Goal: Task Accomplishment & Management: Manage account settings

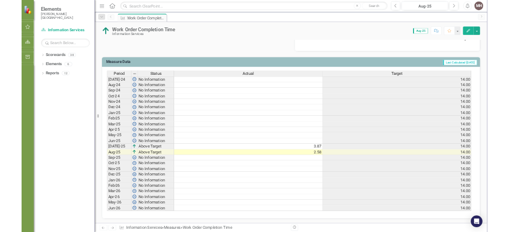
scroll to position [397, 0]
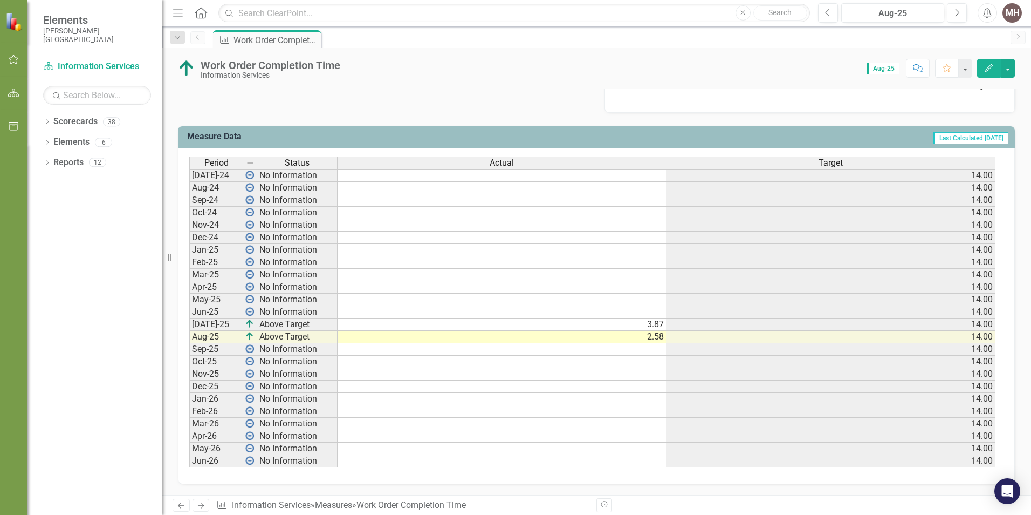
click at [496, 353] on td at bounding box center [502, 349] width 329 height 12
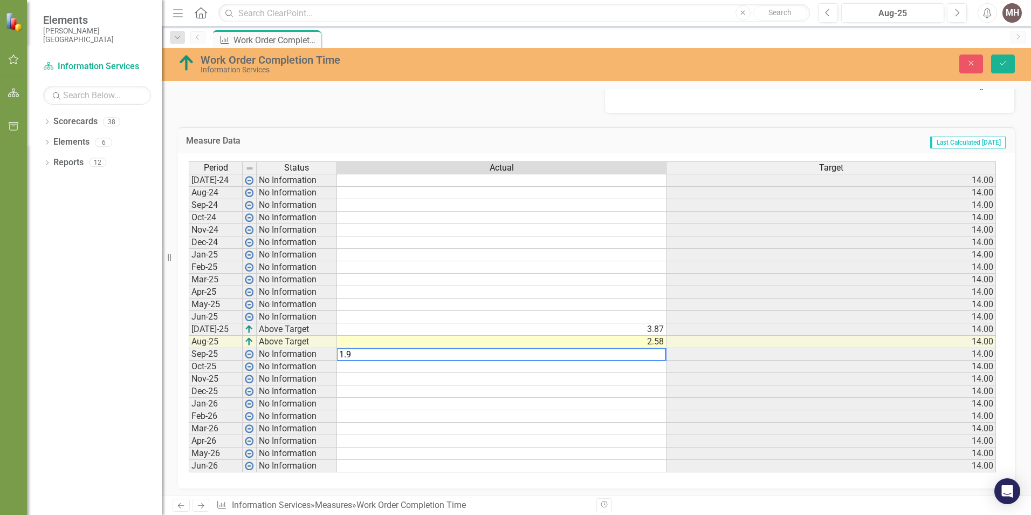
type textarea "1.97"
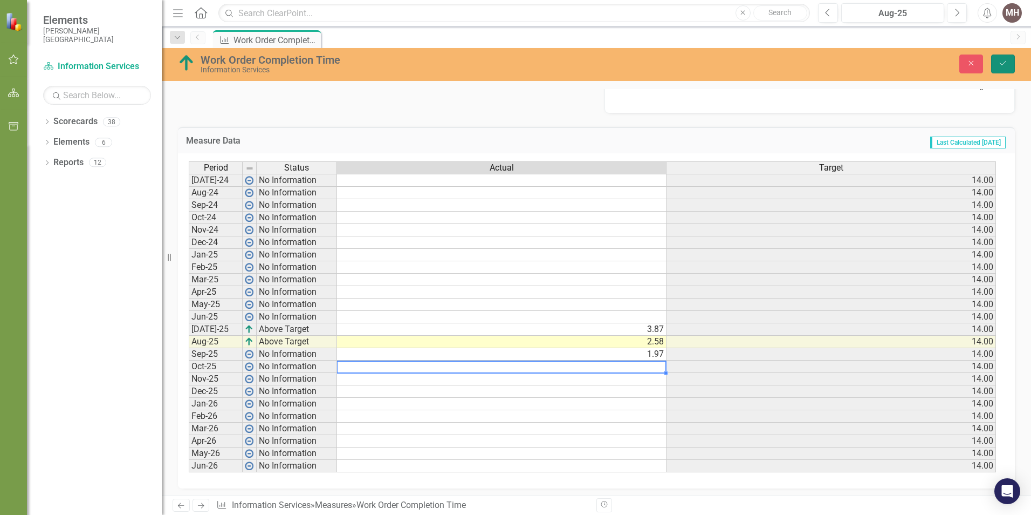
click at [1002, 62] on icon "Save" at bounding box center [1003, 63] width 10 height 8
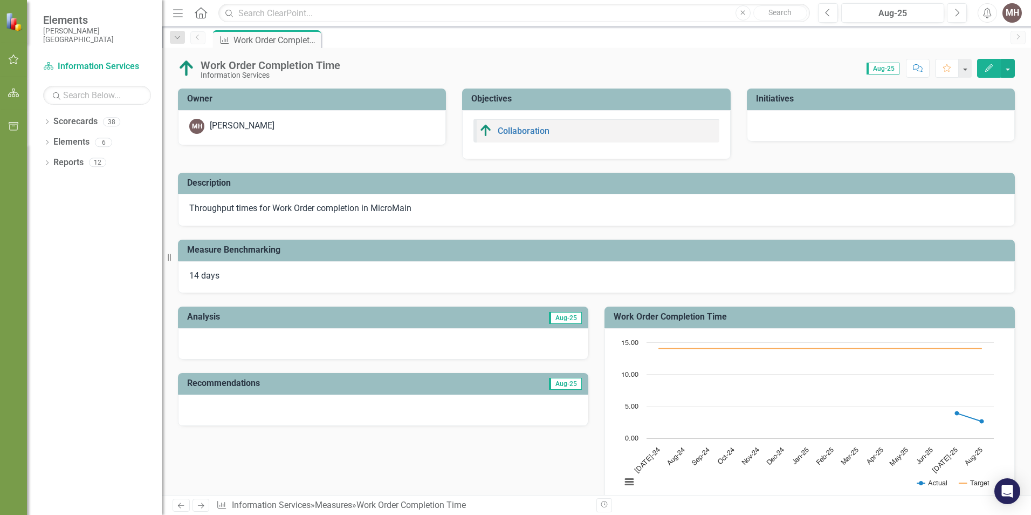
click at [1030, 68] on div "Work Order Completion Time Information Services Score: 0.00 Aug-25 Completed Co…" at bounding box center [597, 64] width 870 height 32
drag, startPoint x: 1027, startPoint y: 77, endPoint x: 1014, endPoint y: 29, distance: 50.2
click at [1014, 29] on div "Menu Home Search Close Search Previous Aug-25 Next Alerts MH User Edit Profile …" at bounding box center [597, 257] width 870 height 515
click at [461, 64] on div "Score: 0.00 Aug-25 Completed Comment Favorite Edit" at bounding box center [680, 68] width 669 height 18
click at [201, 13] on icon "Home" at bounding box center [201, 12] width 14 height 11
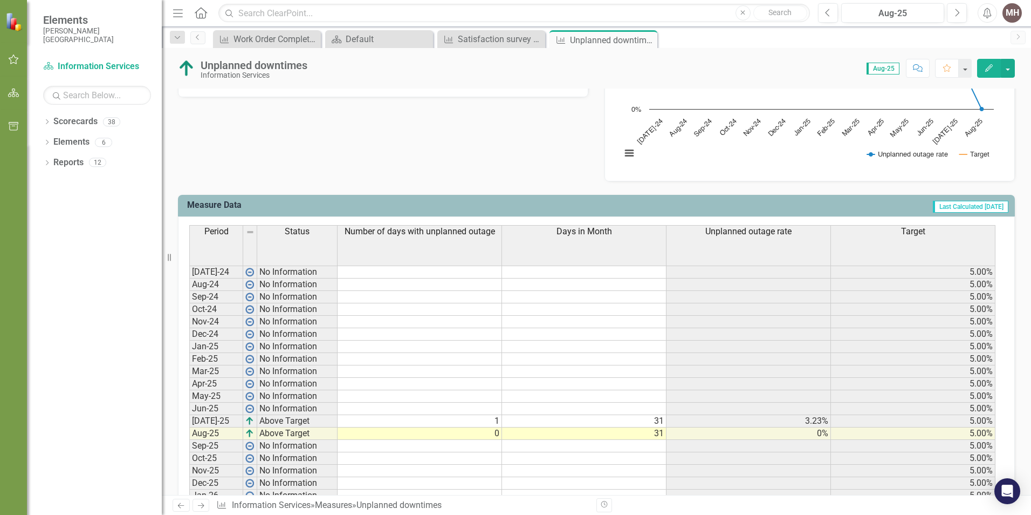
scroll to position [423, 0]
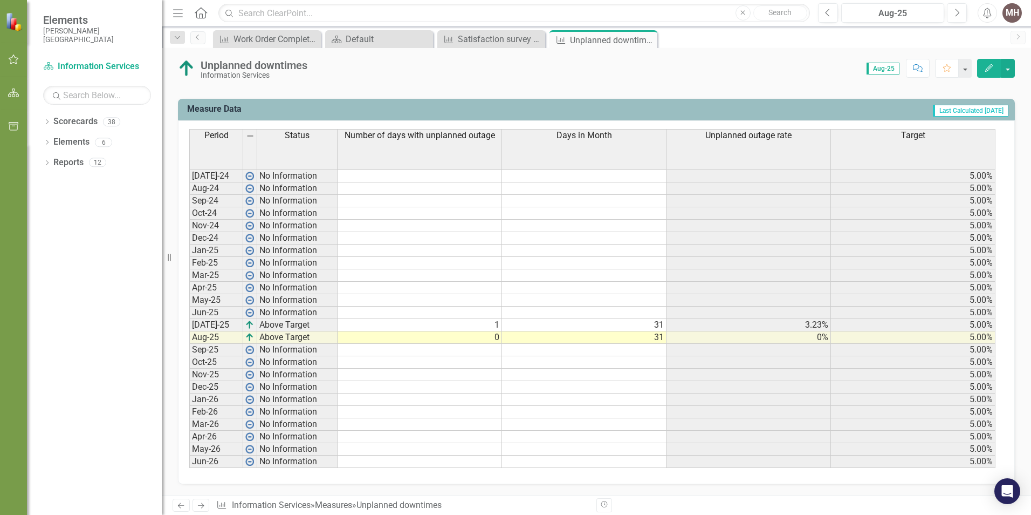
click at [482, 232] on td at bounding box center [420, 350] width 165 height 12
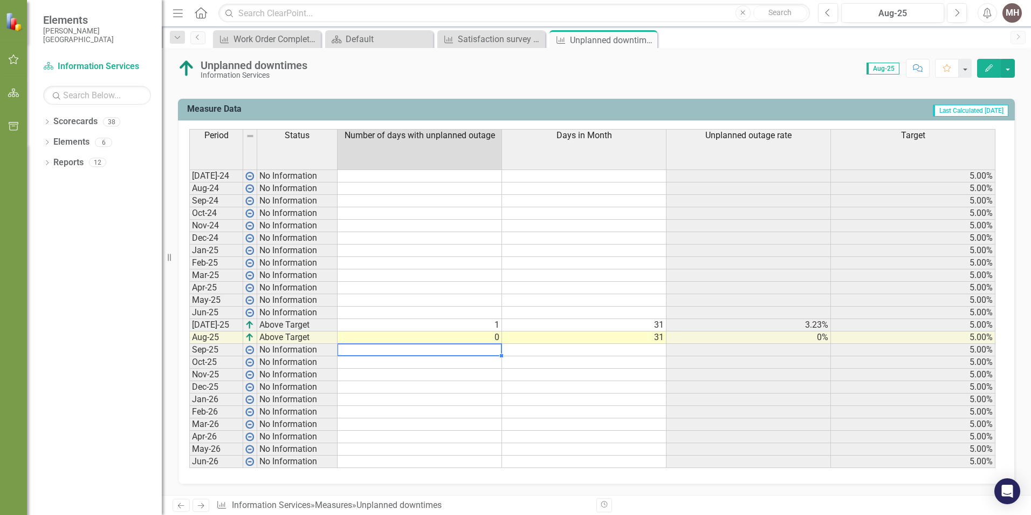
drag, startPoint x: 469, startPoint y: 345, endPoint x: 512, endPoint y: 346, distance: 43.2
click at [469, 232] on td at bounding box center [420, 350] width 165 height 12
click at [509, 232] on td at bounding box center [584, 350] width 165 height 12
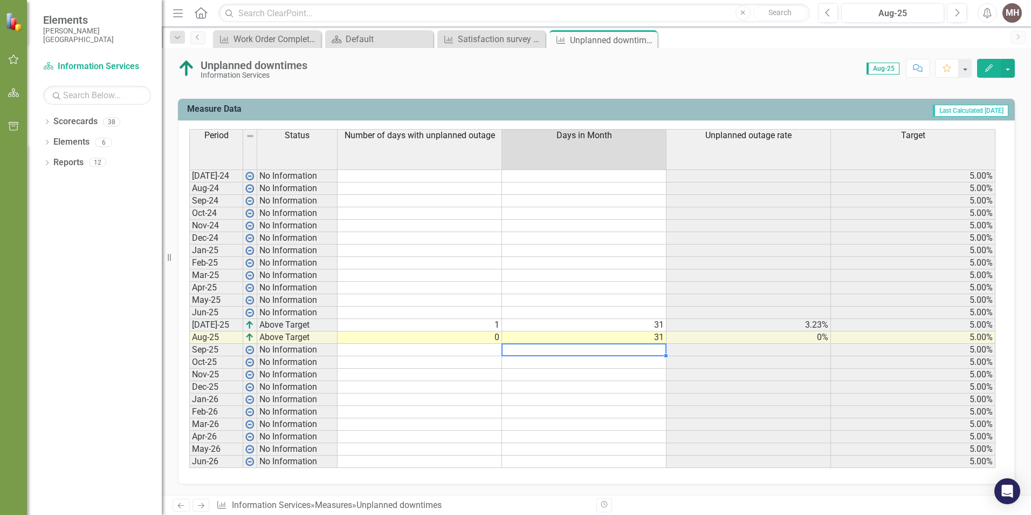
click at [483, 232] on td at bounding box center [420, 350] width 165 height 12
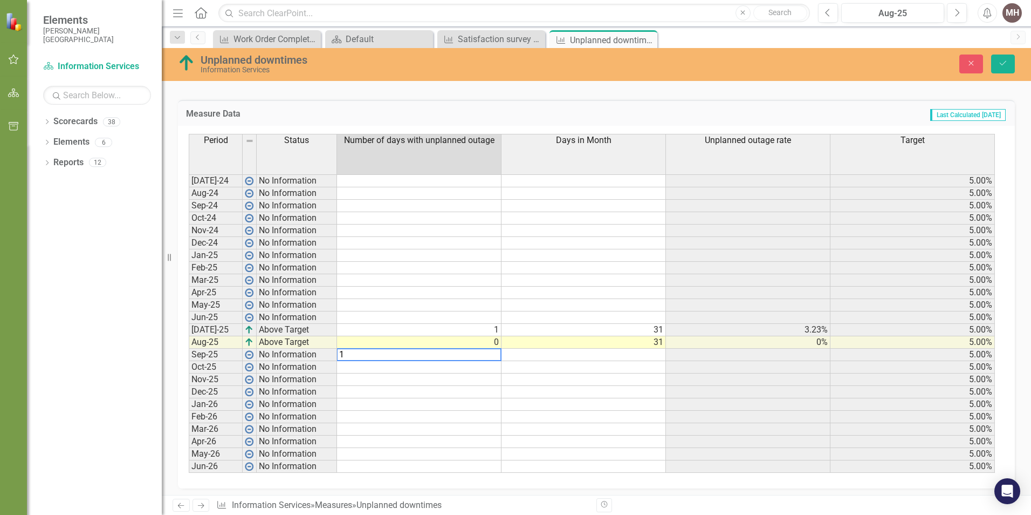
type textarea "1"
click at [509, 232] on td at bounding box center [584, 354] width 165 height 12
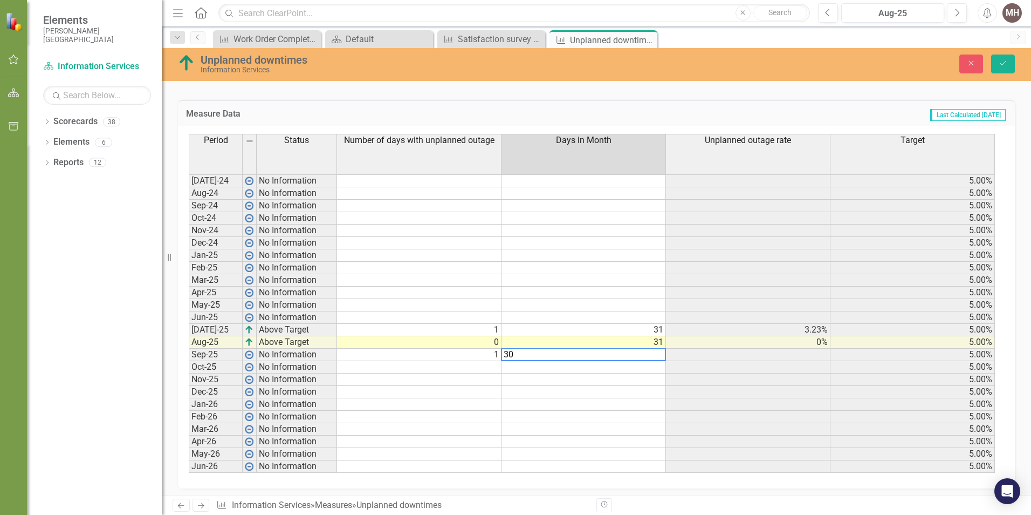
type textarea "30"
click at [509, 232] on td at bounding box center [748, 292] width 165 height 12
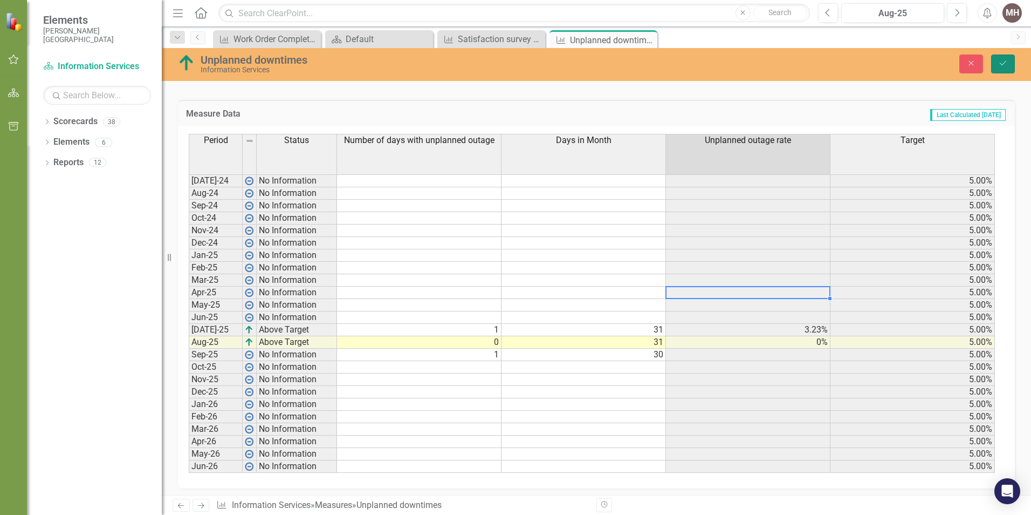
click at [509, 62] on icon "Save" at bounding box center [1003, 63] width 10 height 8
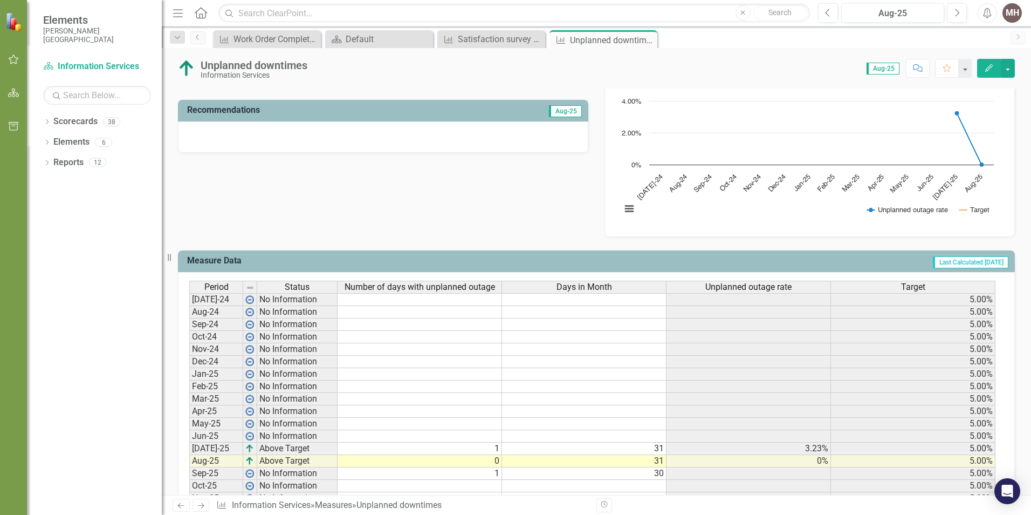
scroll to position [396, 0]
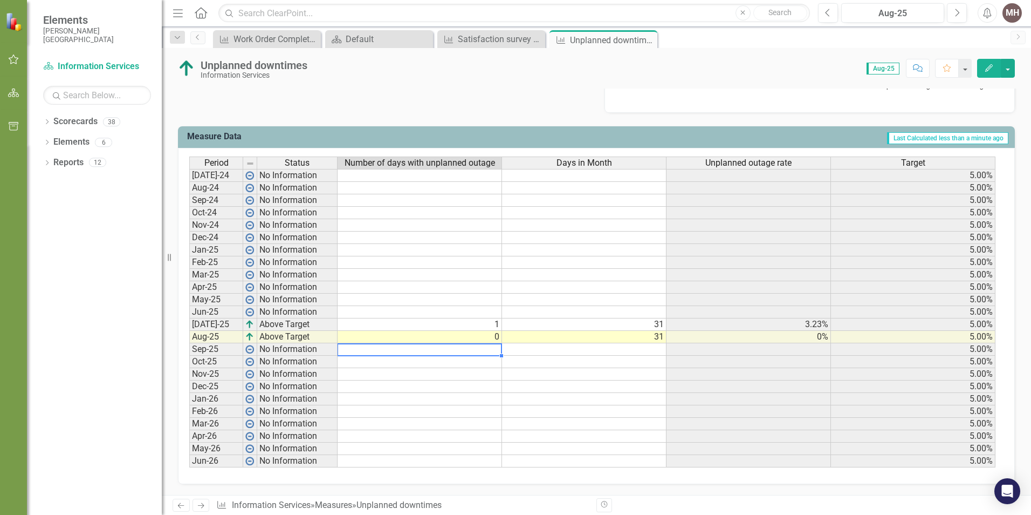
click at [475, 232] on td at bounding box center [420, 349] width 165 height 12
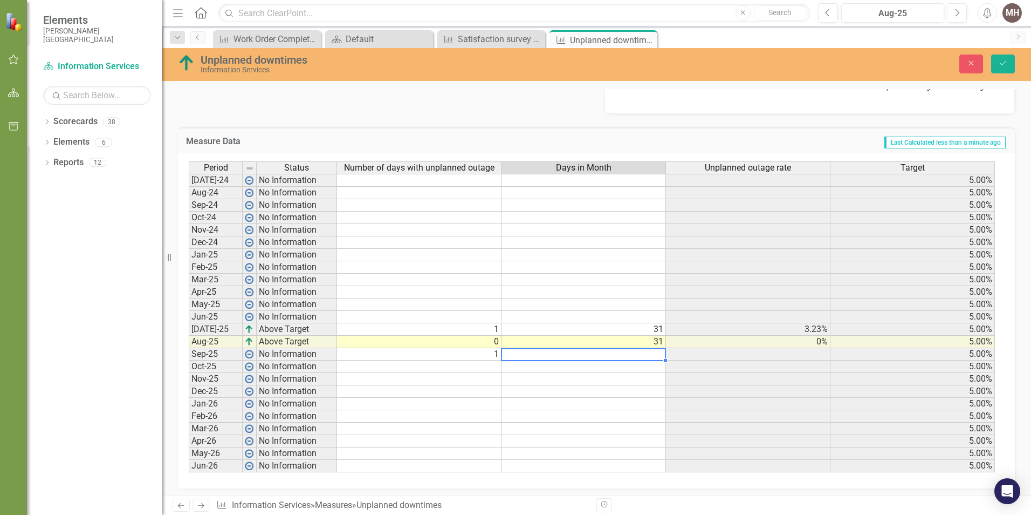
click at [509, 232] on td at bounding box center [584, 354] width 165 height 12
type textarea "30"
click at [509, 60] on icon "Save" at bounding box center [1003, 63] width 10 height 8
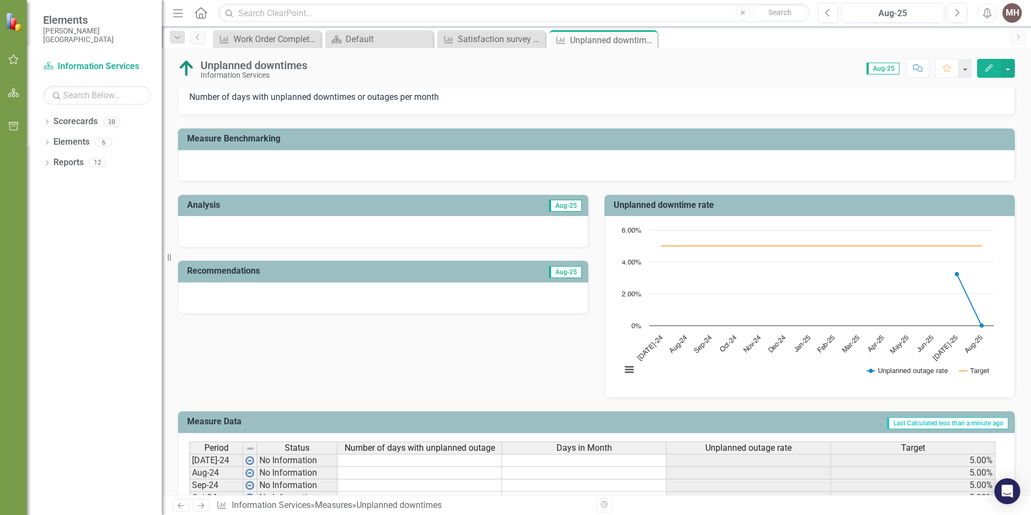
scroll to position [0, 0]
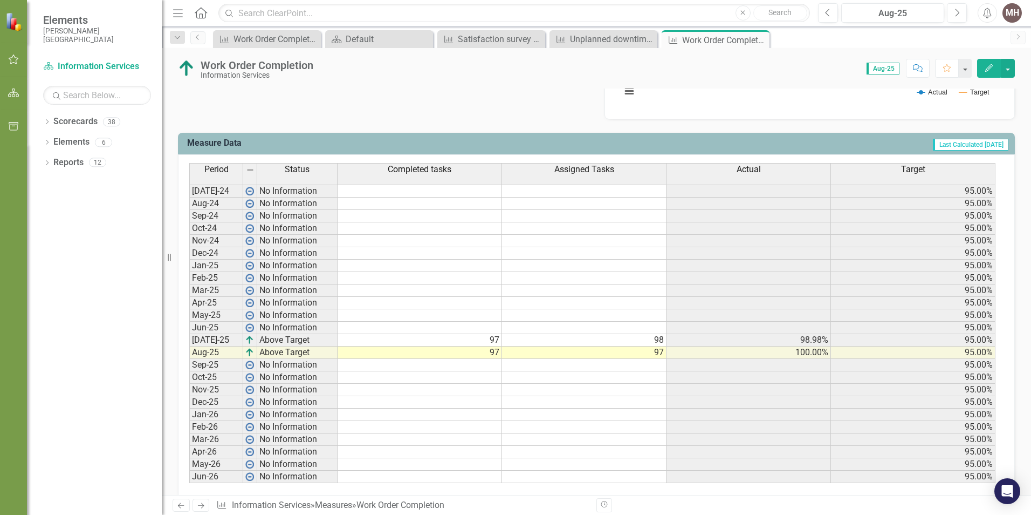
scroll to position [405, 0]
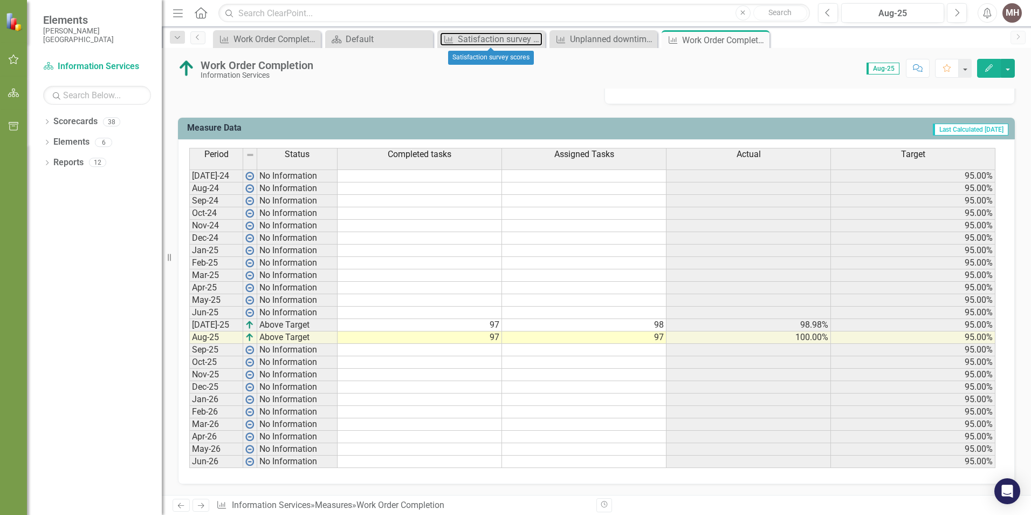
click at [476, 40] on div "Satisfaction survey scores" at bounding box center [500, 38] width 85 height 13
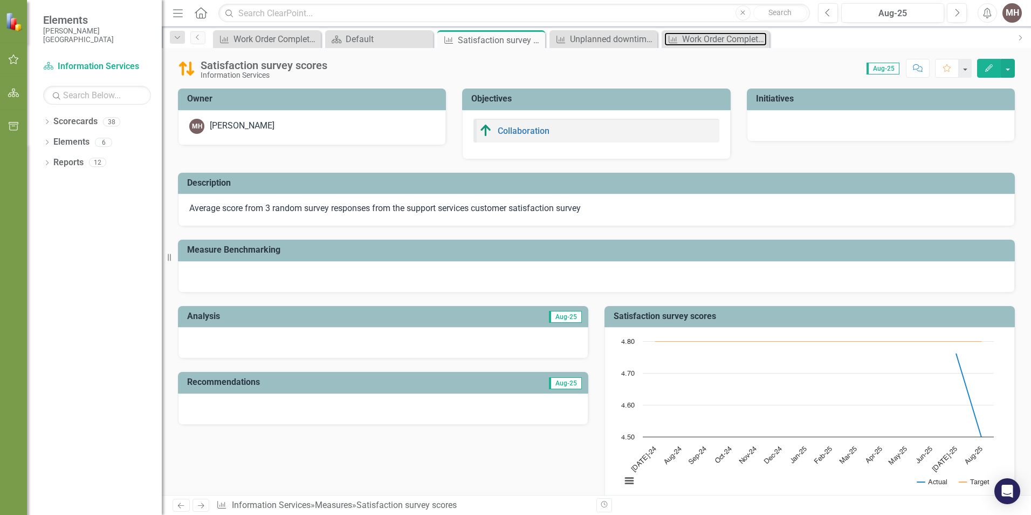
click at [729, 40] on div "Work Order Completion" at bounding box center [724, 38] width 85 height 13
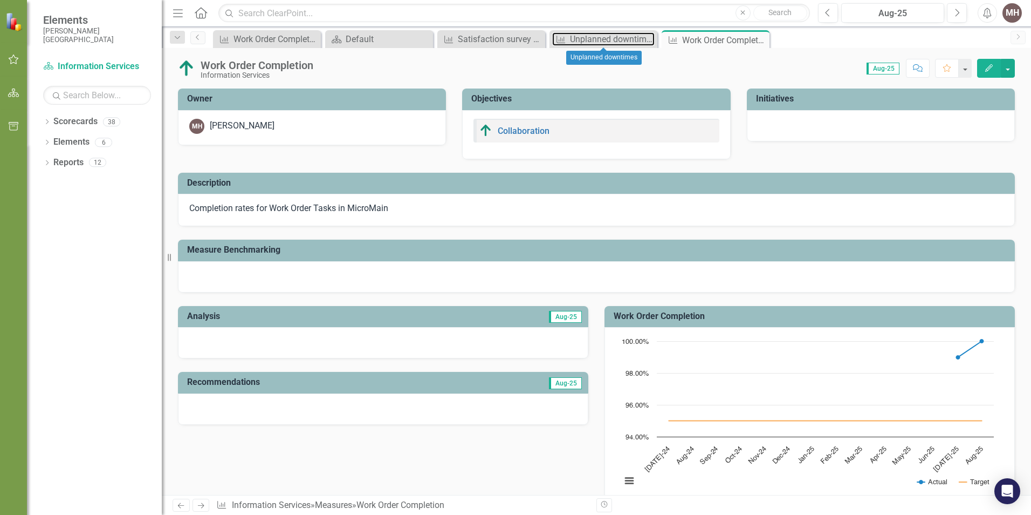
click at [583, 42] on div "Unplanned downtimes" at bounding box center [612, 38] width 85 height 13
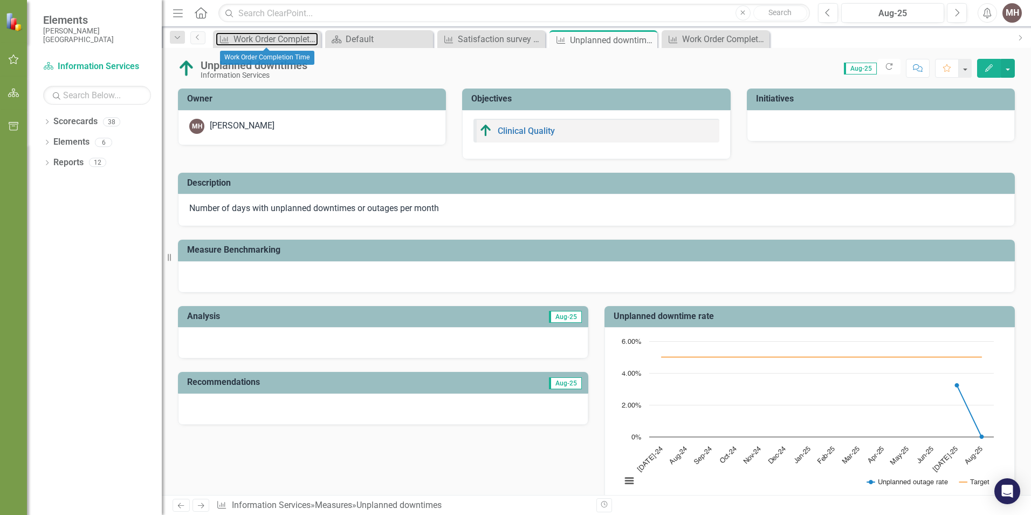
click at [288, 37] on div "Work Order Completion Time" at bounding box center [276, 38] width 85 height 13
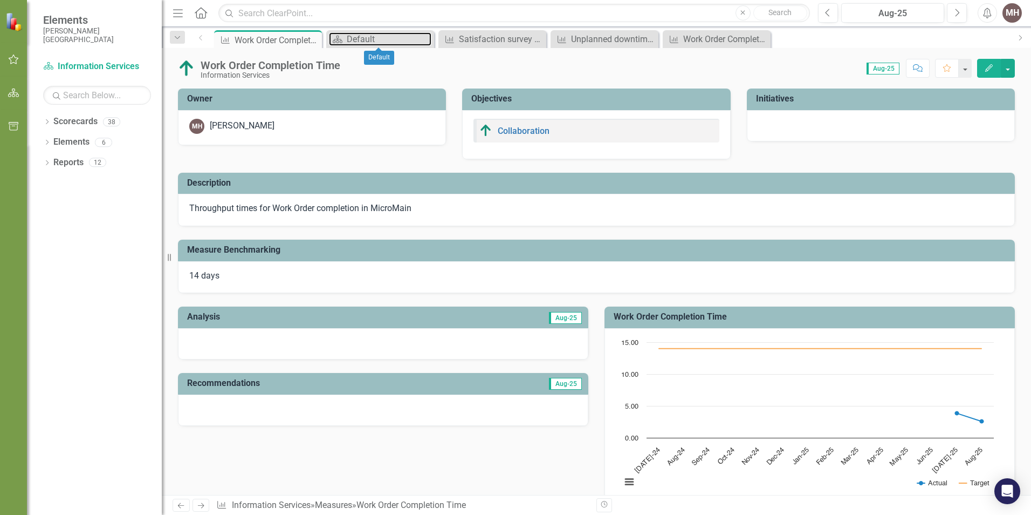
drag, startPoint x: 391, startPoint y: 37, endPoint x: 291, endPoint y: 36, distance: 100.3
click at [291, 36] on div "Measure Work Order Completion Time Pin Close Scorecard Default Close Measure Sa…" at bounding box center [611, 38] width 798 height 17
click at [382, 37] on div "Default" at bounding box center [389, 38] width 85 height 13
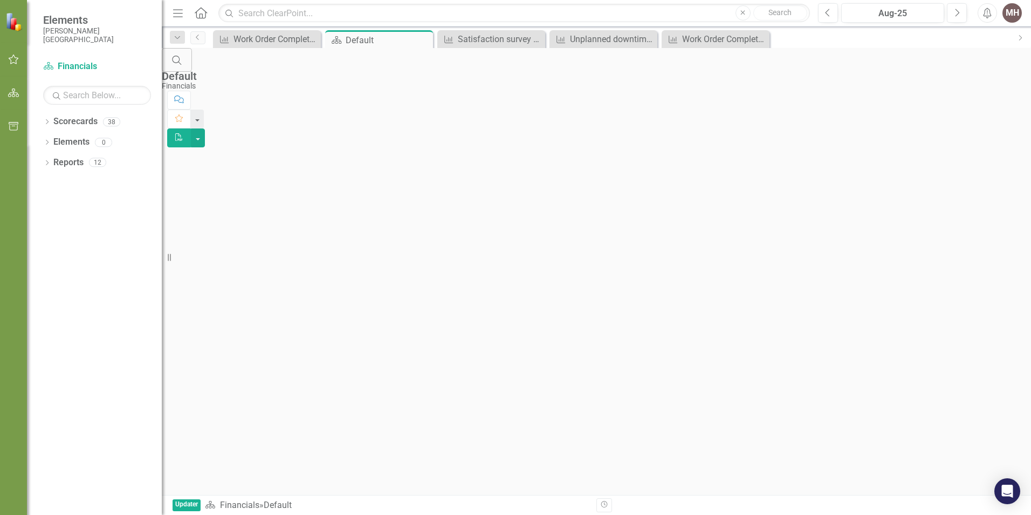
click at [0, 0] on icon "Close" at bounding box center [0, 0] width 0 height 0
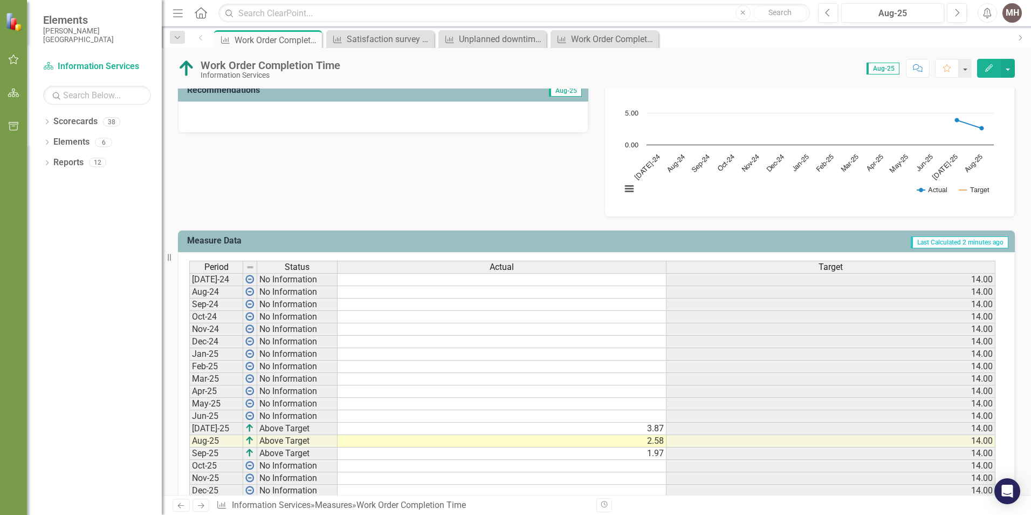
scroll to position [289, 0]
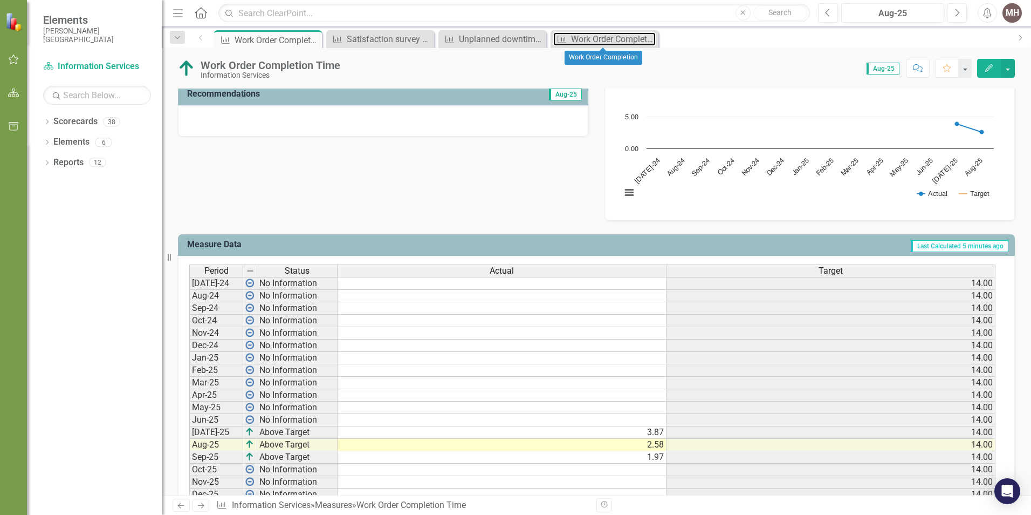
click at [604, 39] on div "Work Order Completion" at bounding box center [613, 38] width 85 height 13
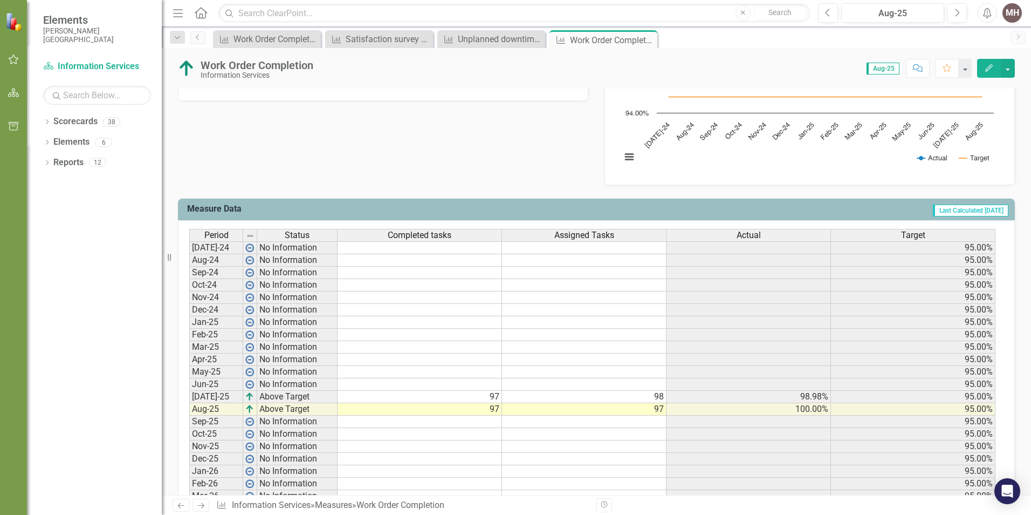
scroll to position [378, 0]
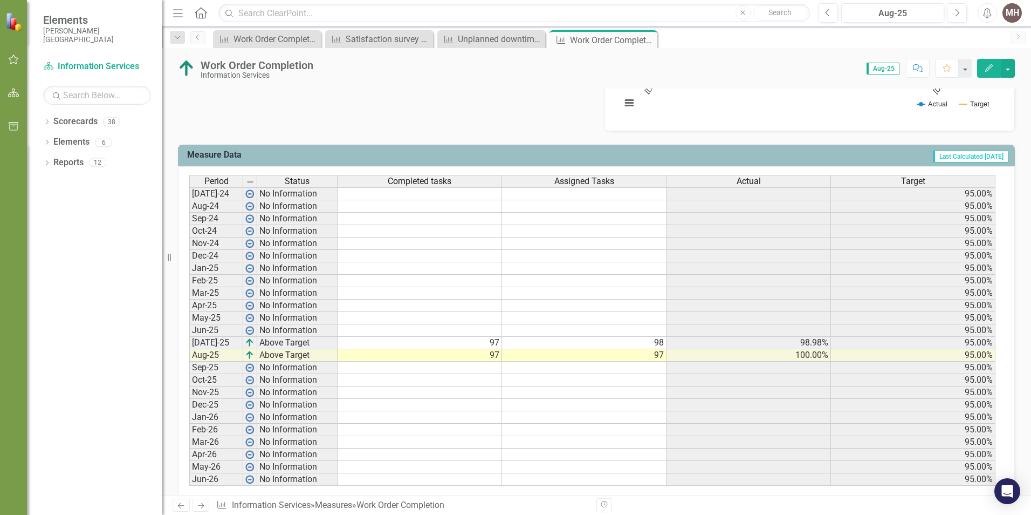
click at [460, 369] on td at bounding box center [420, 367] width 165 height 12
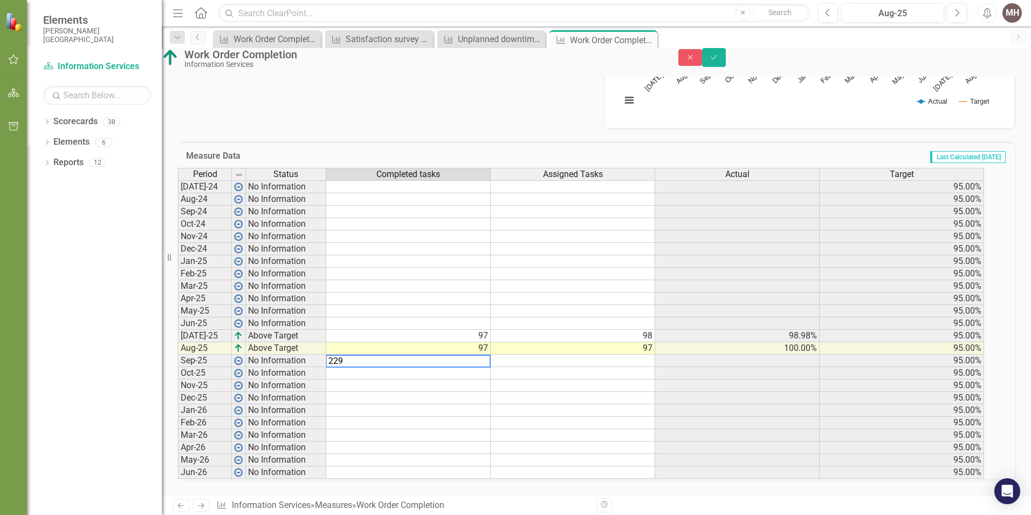
click at [619, 367] on td at bounding box center [573, 360] width 165 height 12
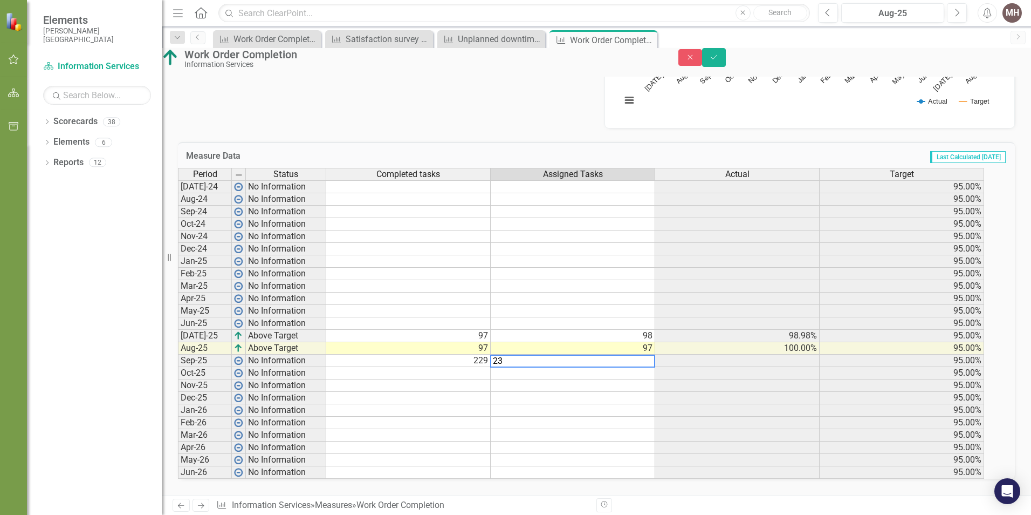
type textarea "239"
click at [719, 61] on icon "Save" at bounding box center [714, 57] width 10 height 8
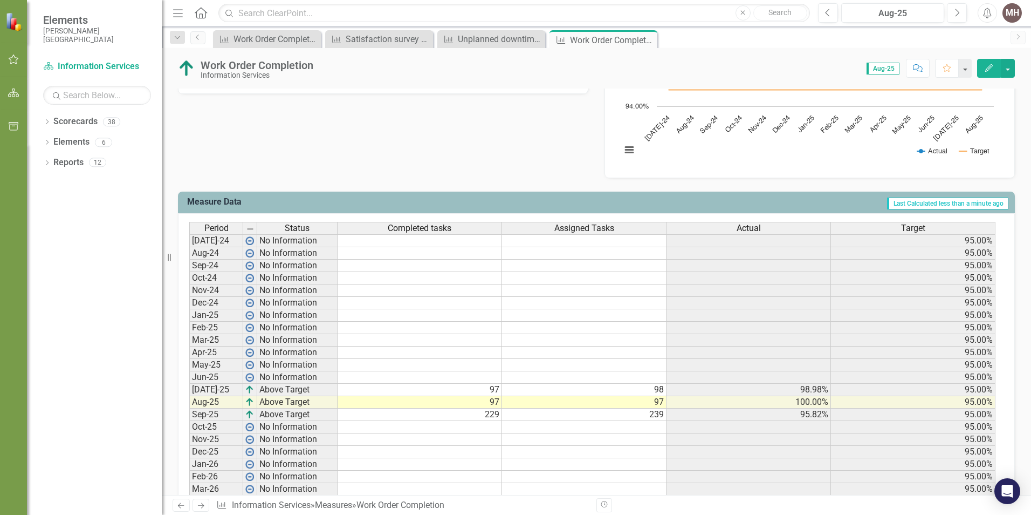
scroll to position [331, 0]
